Goal: Information Seeking & Learning: Check status

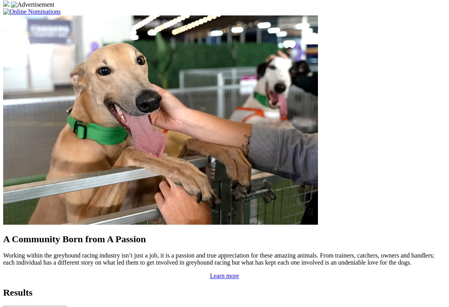
scroll to position [613, 0]
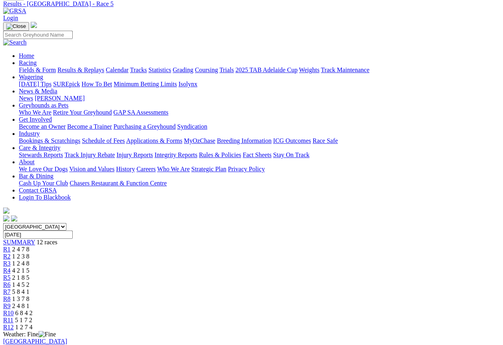
scroll to position [33, 0]
click at [11, 267] on span "R4" at bounding box center [6, 270] width 7 height 7
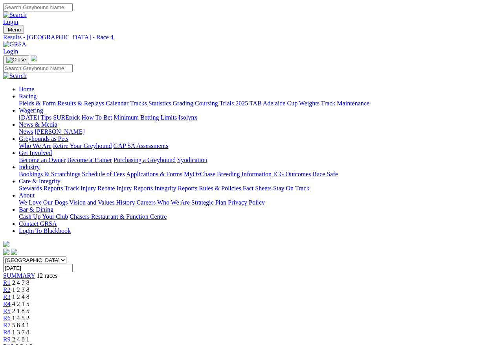
click at [11, 293] on link "R3" at bounding box center [6, 296] width 7 height 7
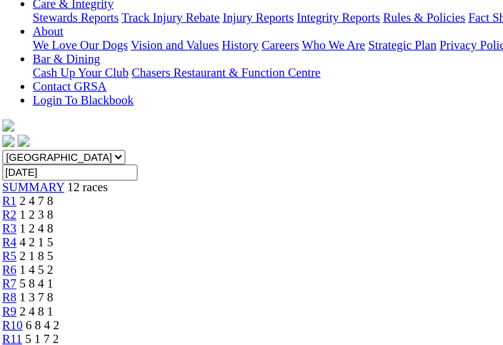
scroll to position [179, 0]
